Goal: Obtain resource: Download file/media

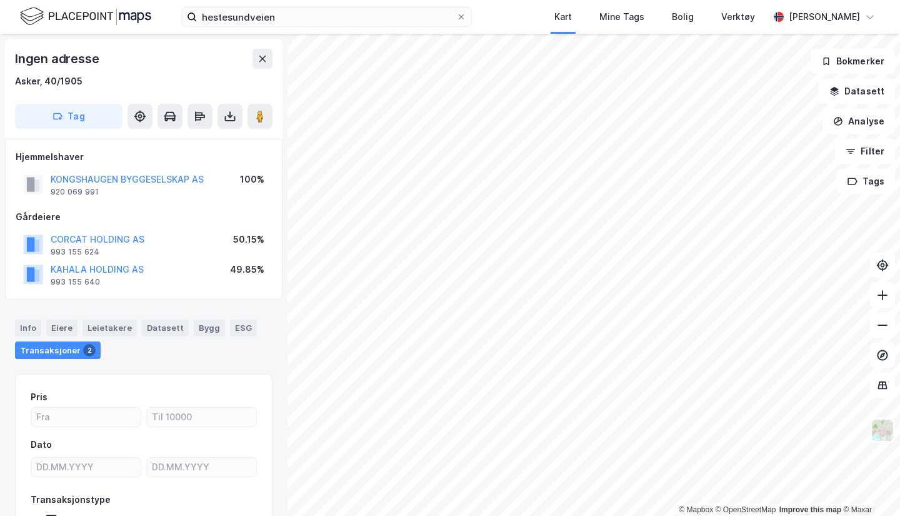
scroll to position [3, 0]
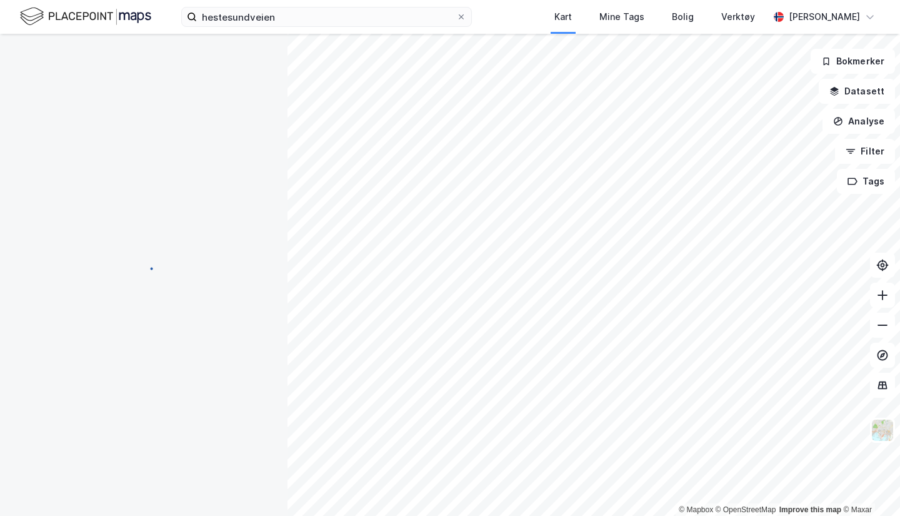
scroll to position [3, 0]
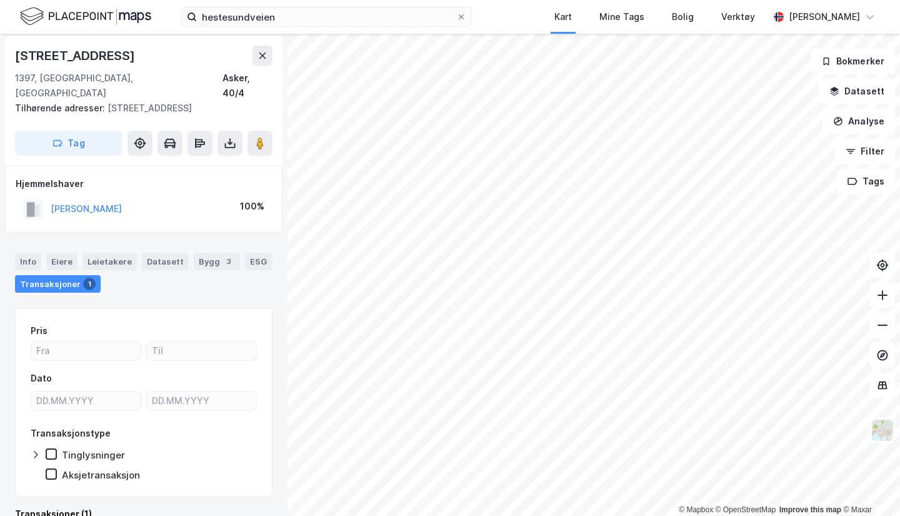
click at [235, 137] on icon at bounding box center [230, 143] width 12 height 12
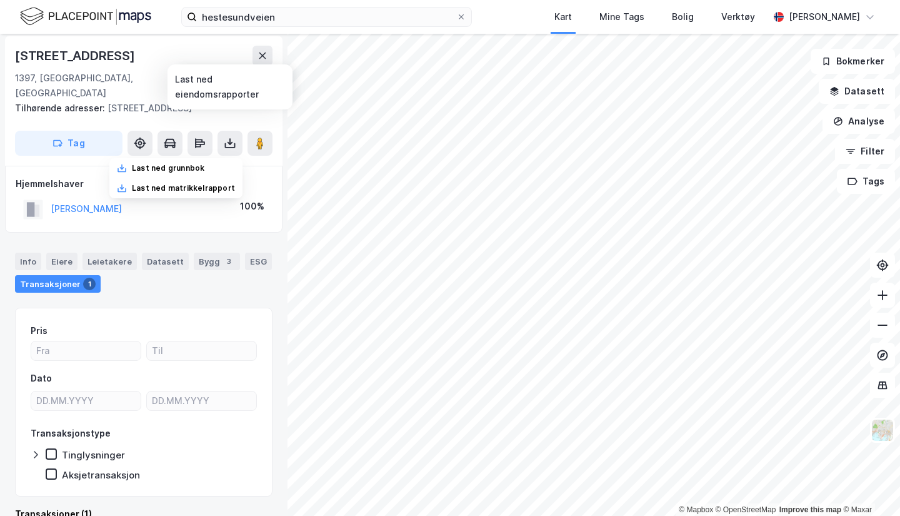
click at [183, 163] on div "Last ned grunnbok" at bounding box center [168, 168] width 72 height 10
